Goal: Information Seeking & Learning: Learn about a topic

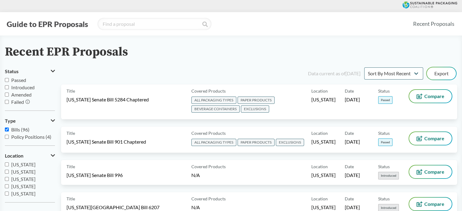
click at [12, 80] on span "Passed" at bounding box center [18, 80] width 15 height 6
click at [9, 80] on input "Passed" at bounding box center [7, 80] width 4 height 4
checkbox input "true"
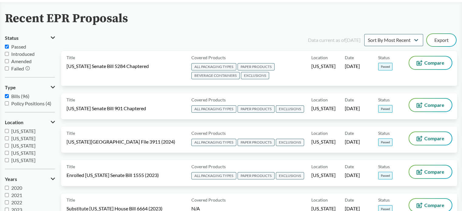
scroll to position [30, 0]
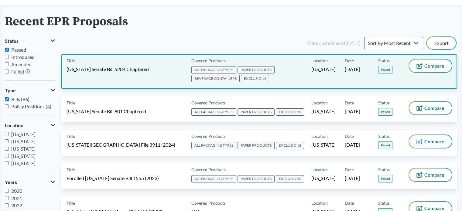
click at [117, 73] on div "Title [US_STATE] Senate Bill 5284 Chaptered" at bounding box center [128, 72] width 122 height 24
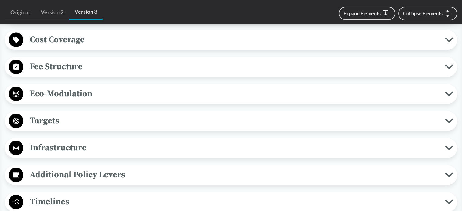
scroll to position [395, 0]
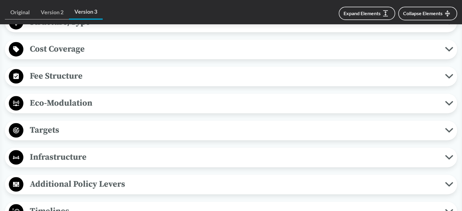
click at [79, 83] on button "Fee Structure" at bounding box center [231, 76] width 448 height 15
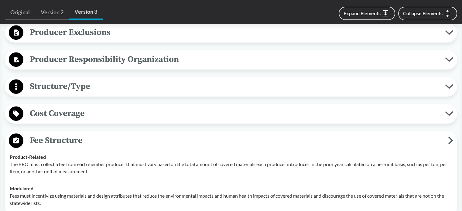
scroll to position [304, 0]
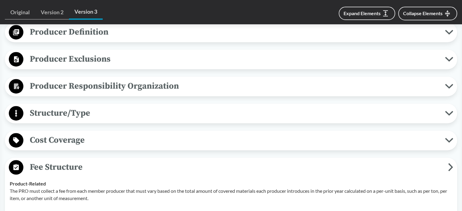
click at [81, 88] on span "Producer Responsibility Organization" at bounding box center [234, 86] width 422 height 14
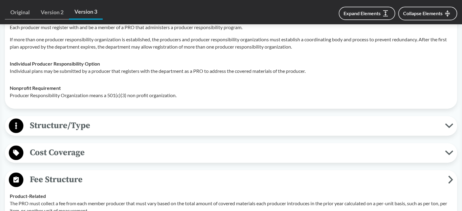
scroll to position [425, 0]
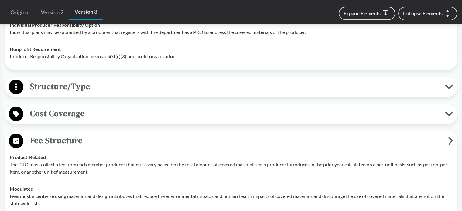
click at [86, 89] on span "Structure/Type" at bounding box center [234, 87] width 422 height 14
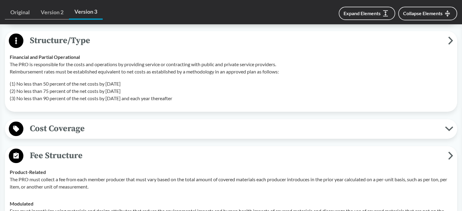
scroll to position [486, 0]
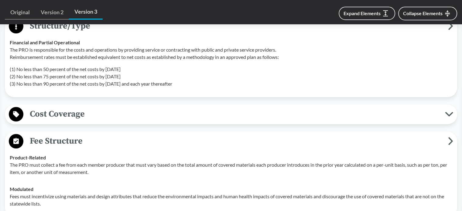
click at [80, 109] on span "Cost Coverage" at bounding box center [234, 114] width 422 height 14
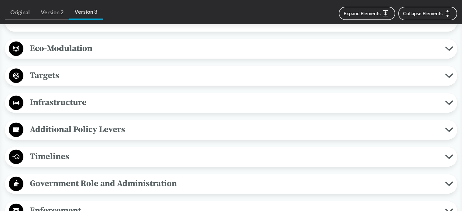
scroll to position [790, 0]
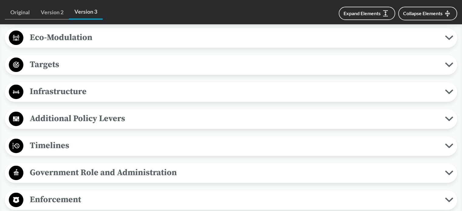
click at [58, 141] on span "Timelines" at bounding box center [234, 146] width 422 height 14
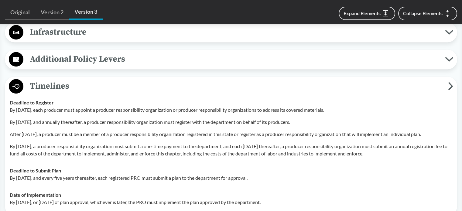
scroll to position [850, 0]
